Goal: Check status

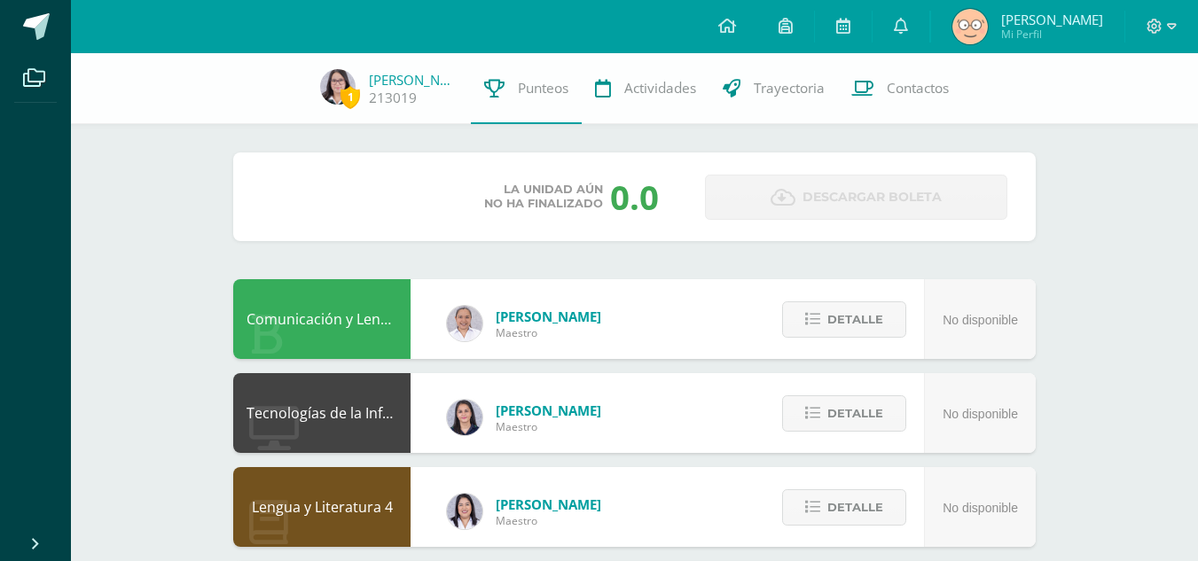
click at [417, 203] on div "Unidad 1 Unidad 2 Unidad 3 Unidad 4" at bounding box center [350, 197] width 176 height 43
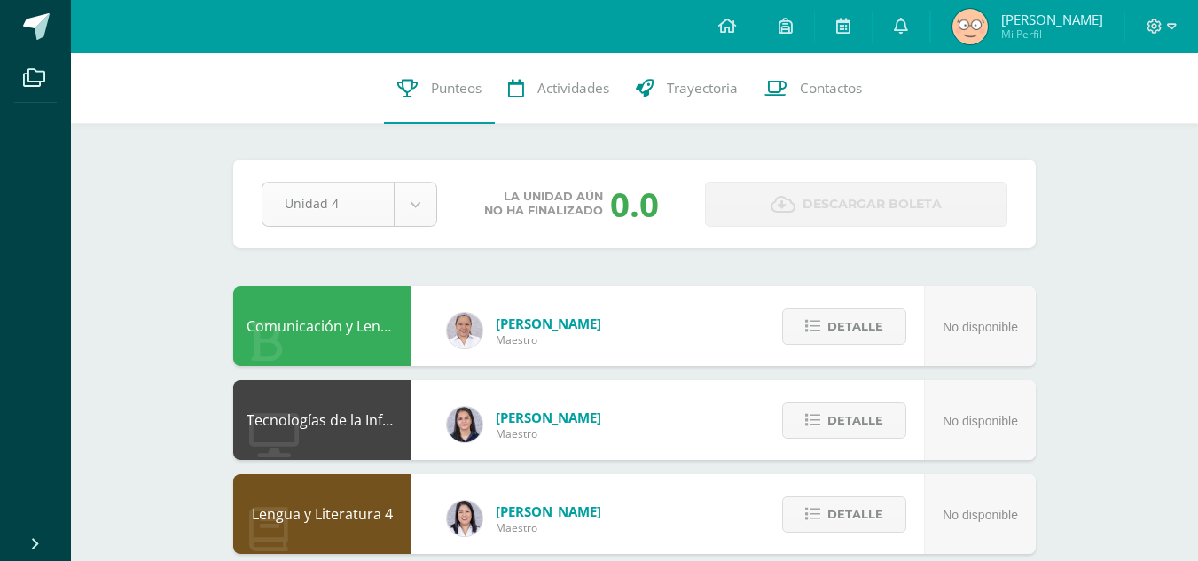
drag, startPoint x: 419, startPoint y: 229, endPoint x: 422, endPoint y: 197, distance: 32.0
click at [422, 197] on div "Pendiente Unidad 4 Unidad 1 Unidad 2 Unidad 3 Unidad 4 La unidad aún no ha fina…" at bounding box center [634, 204] width 802 height 89
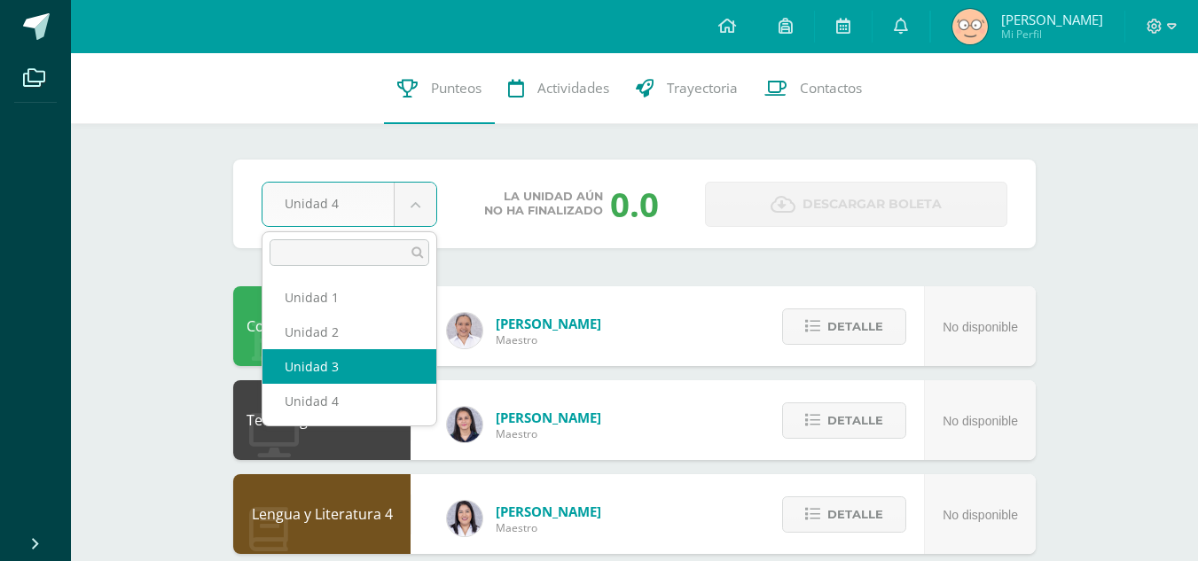
select select "Unidad 3"
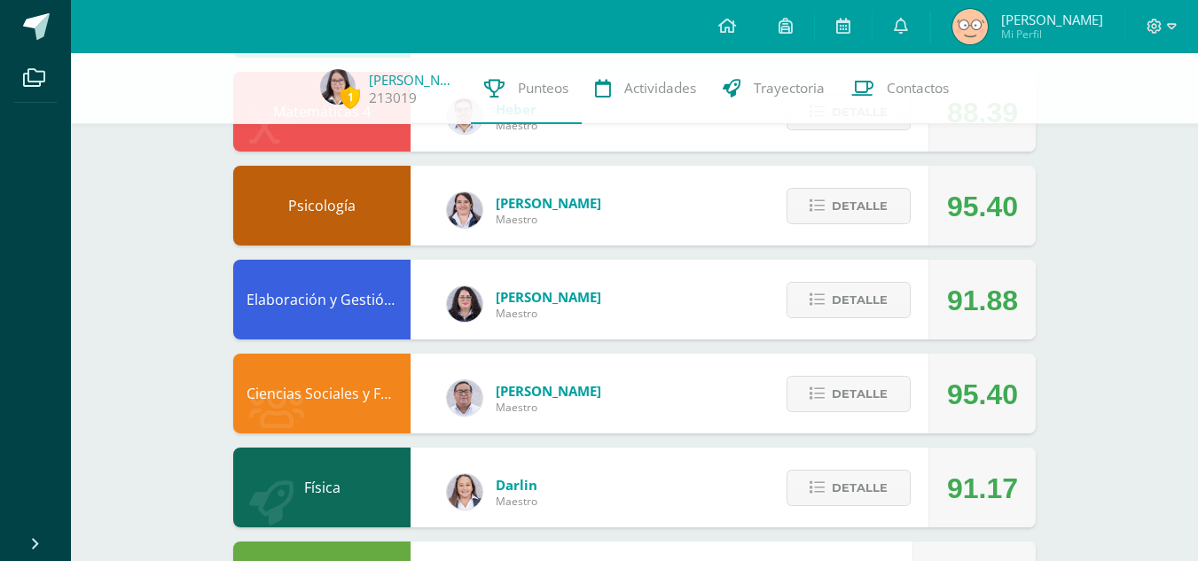
scroll to position [680, 0]
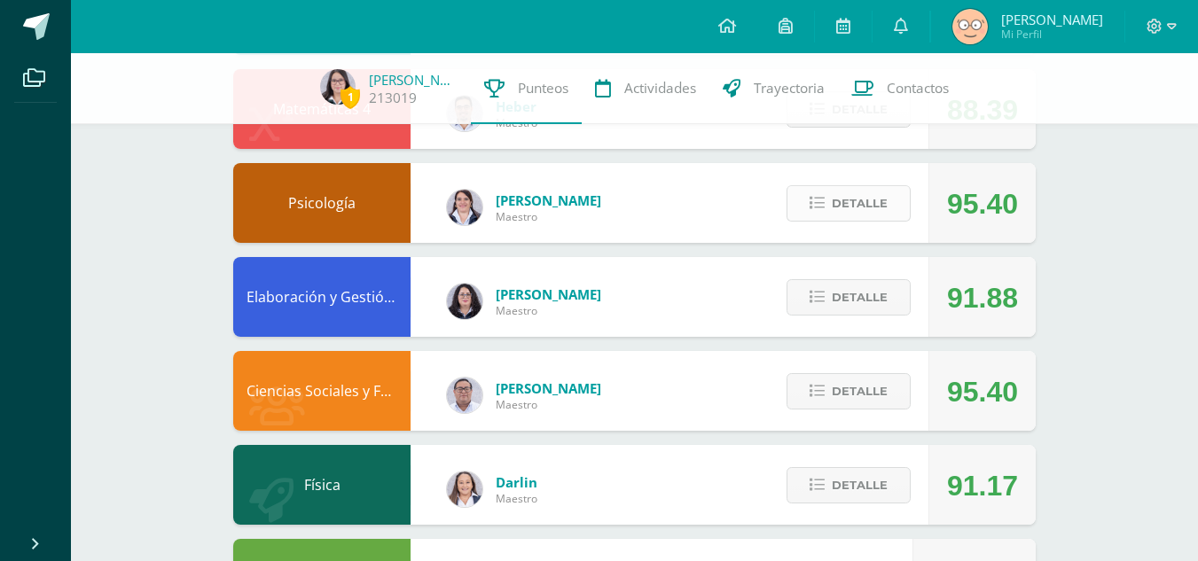
click at [818, 216] on button "Detalle" at bounding box center [848, 203] width 124 height 36
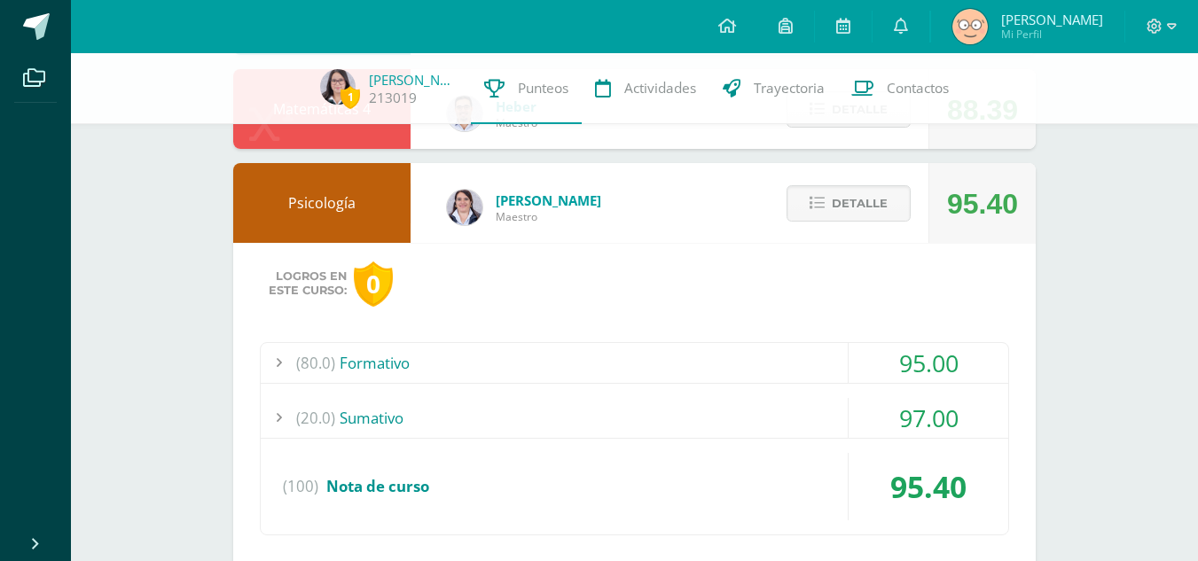
click at [735, 359] on div "(80.0) Formativo" at bounding box center [634, 363] width 747 height 40
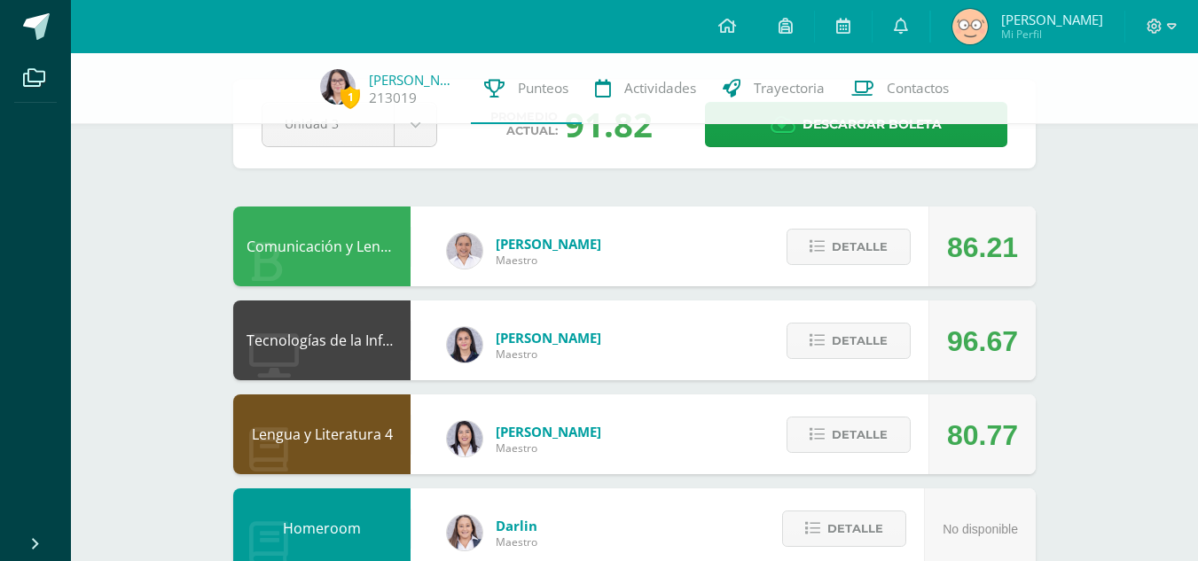
scroll to position [0, 0]
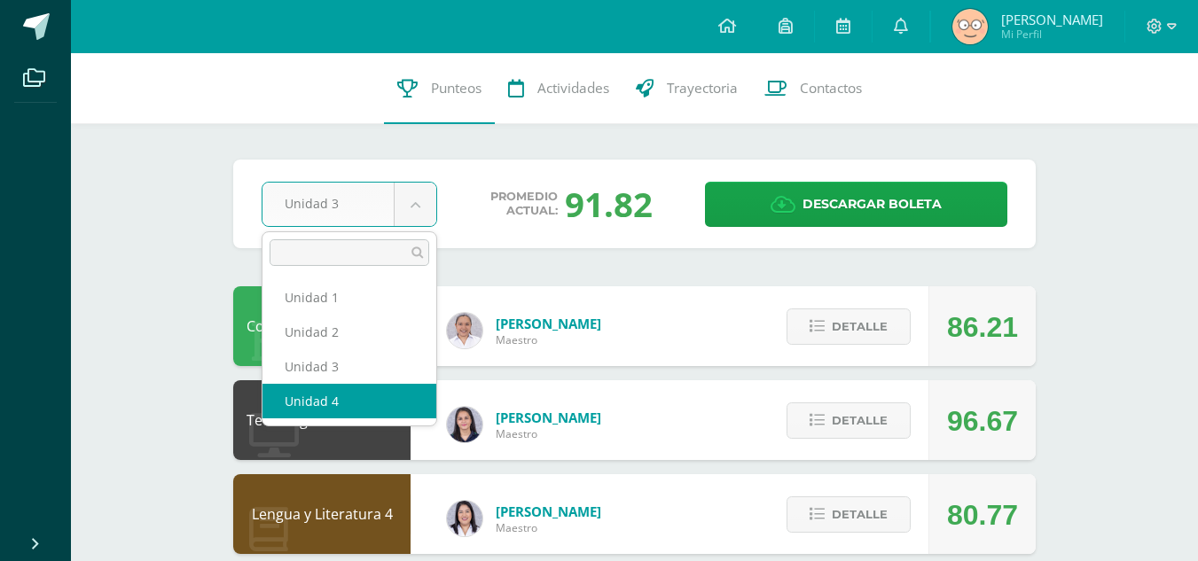
select select "Unidad 4"
